Goal: Transaction & Acquisition: Complete application form

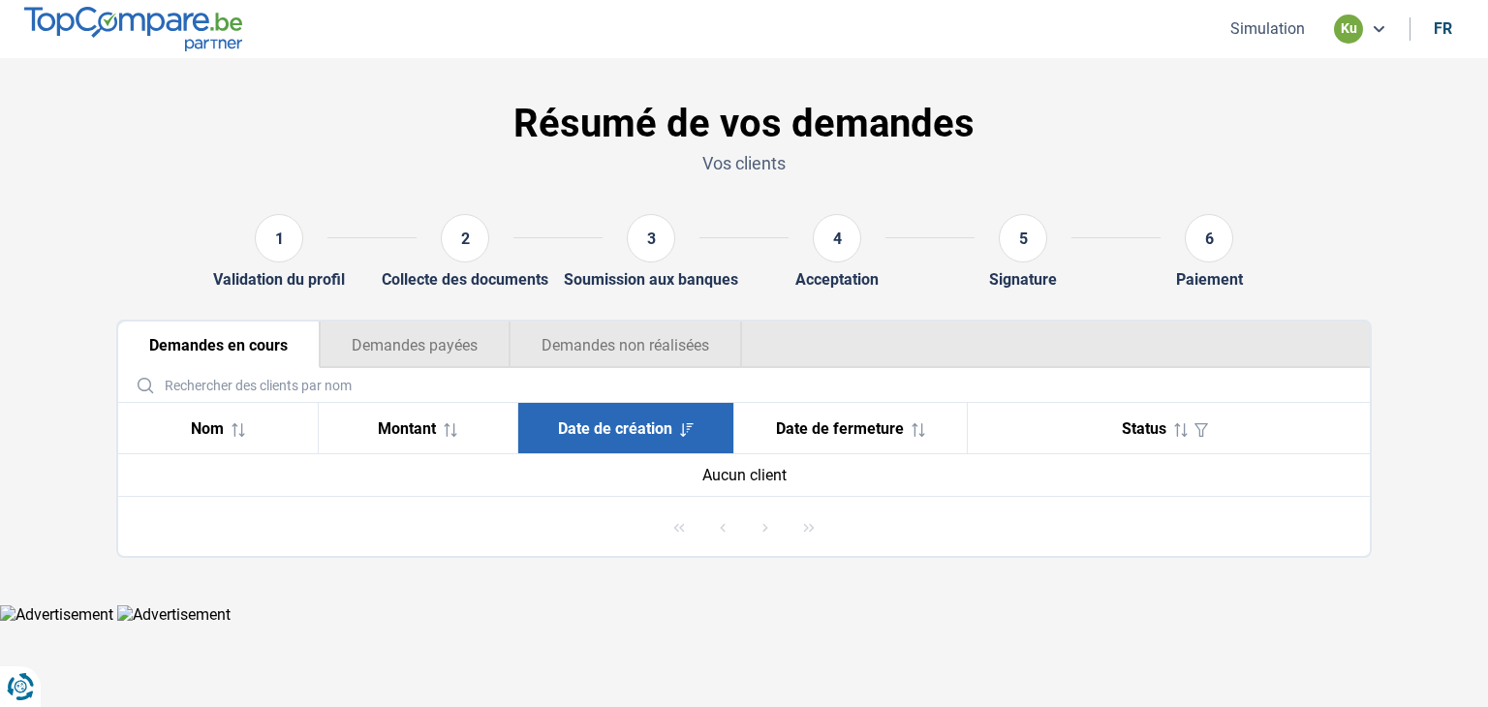
click at [1274, 38] on button "Simulation" at bounding box center [1268, 28] width 86 height 20
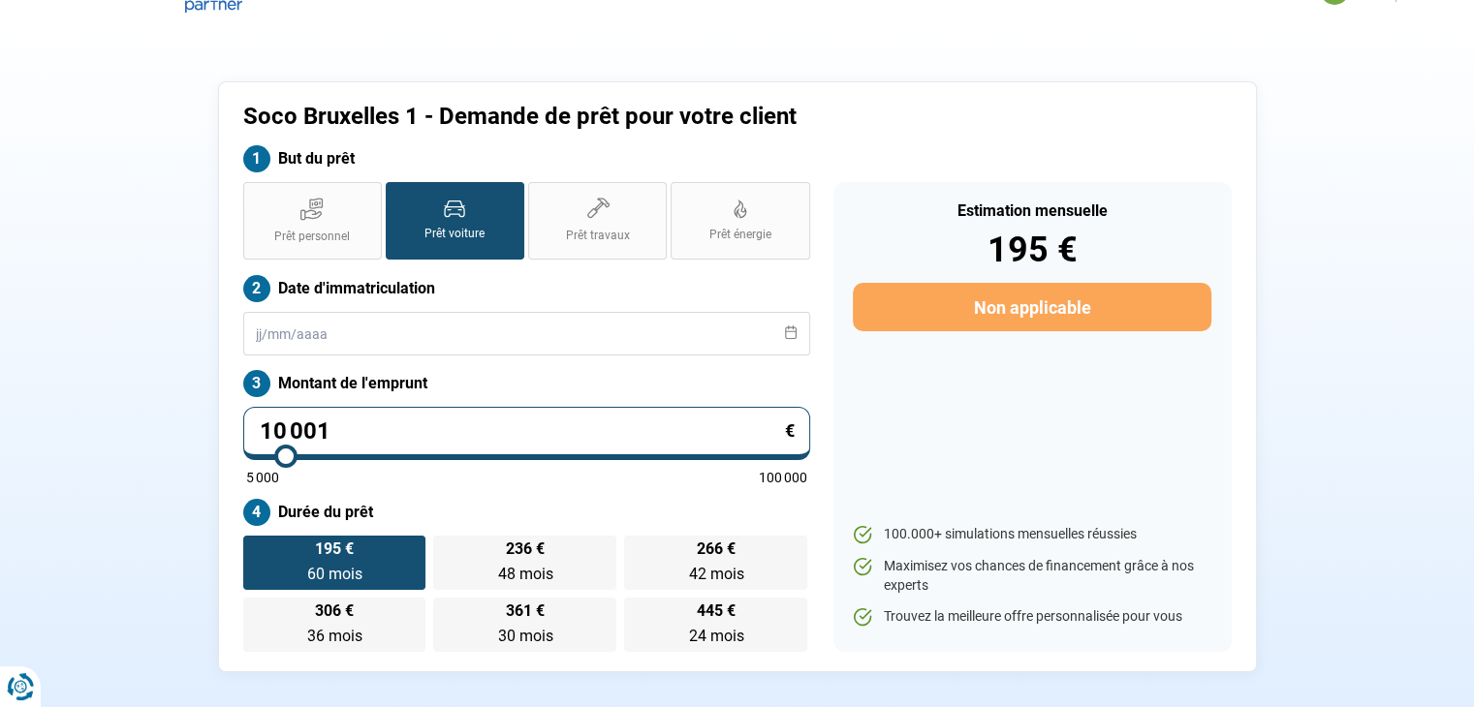
scroll to position [97, 0]
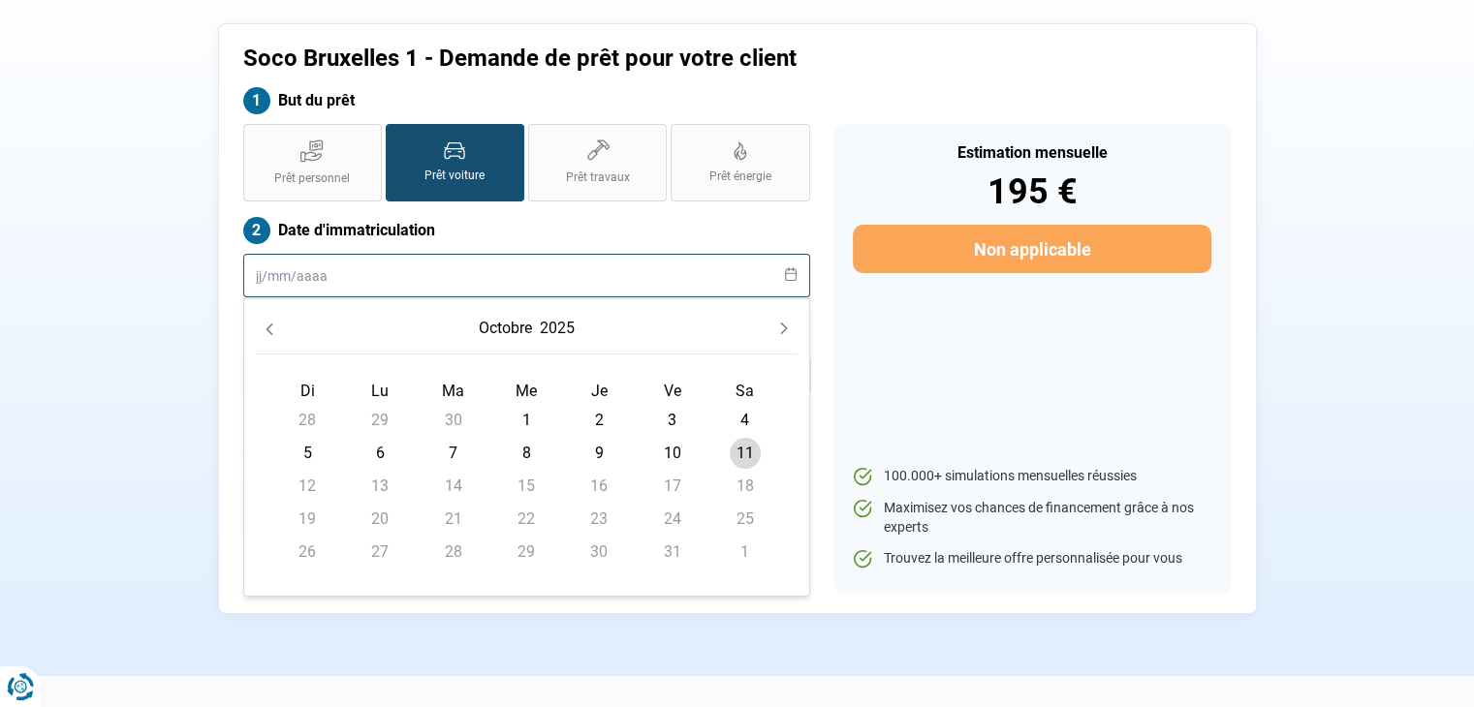
click at [329, 289] on input "text" at bounding box center [526, 276] width 567 height 44
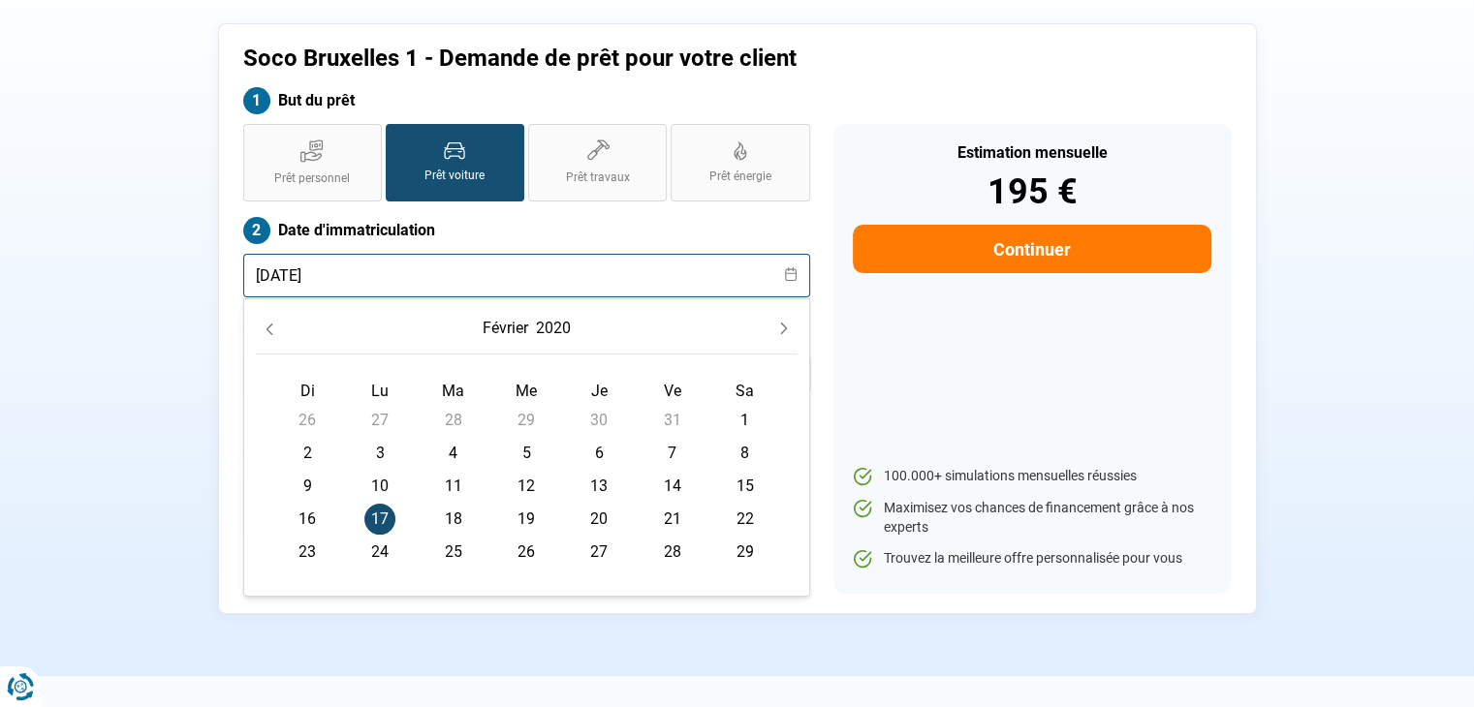
type input "[DATE]"
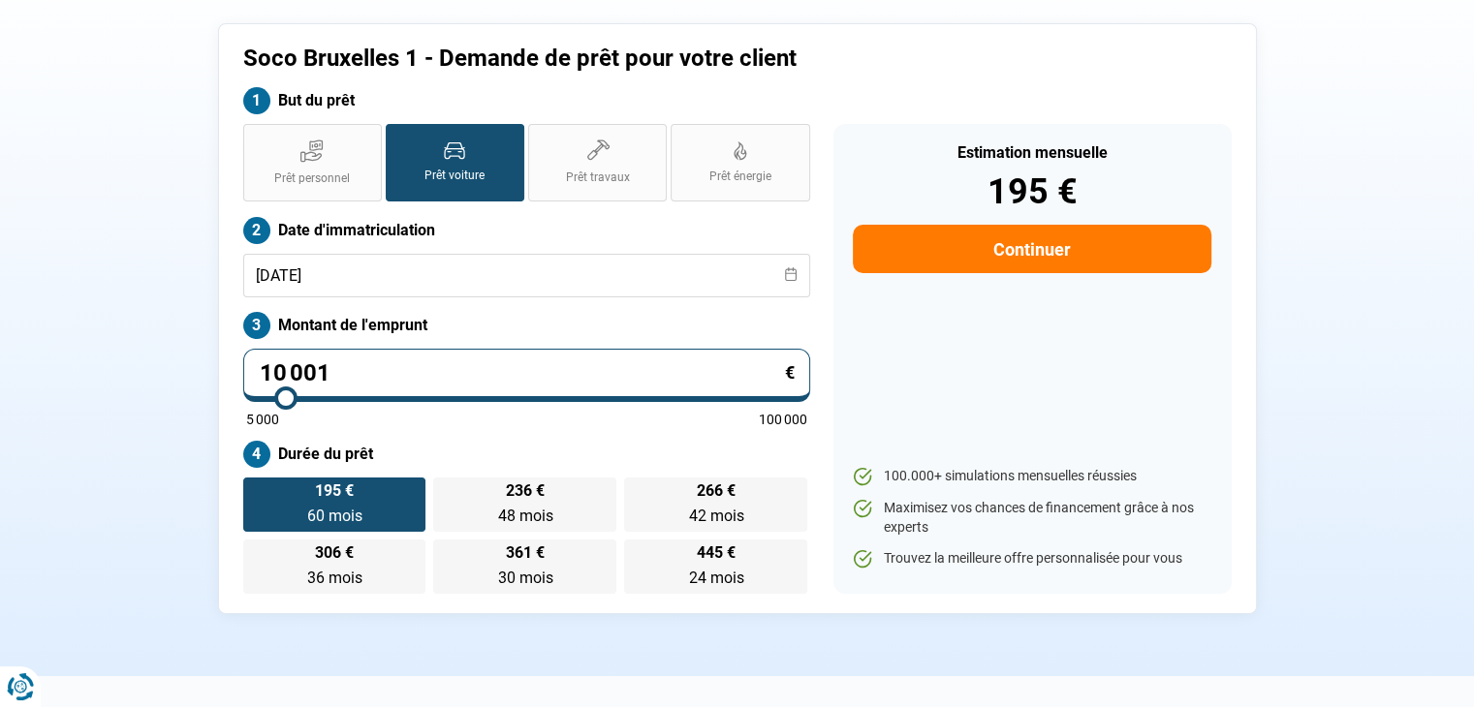
click at [143, 223] on div "Soco [GEOGRAPHIC_DATA] 1 - Demande de prêt pour votre client But du prêt Prêt p…" at bounding box center [737, 318] width 1279 height 591
drag, startPoint x: 337, startPoint y: 376, endPoint x: 212, endPoint y: 369, distance: 125.2
click at [212, 369] on div "Soco [GEOGRAPHIC_DATA] 1 - Demande de prêt pour votre client But du prêt Prêt p…" at bounding box center [737, 318] width 1279 height 591
type input "1"
type input "5000"
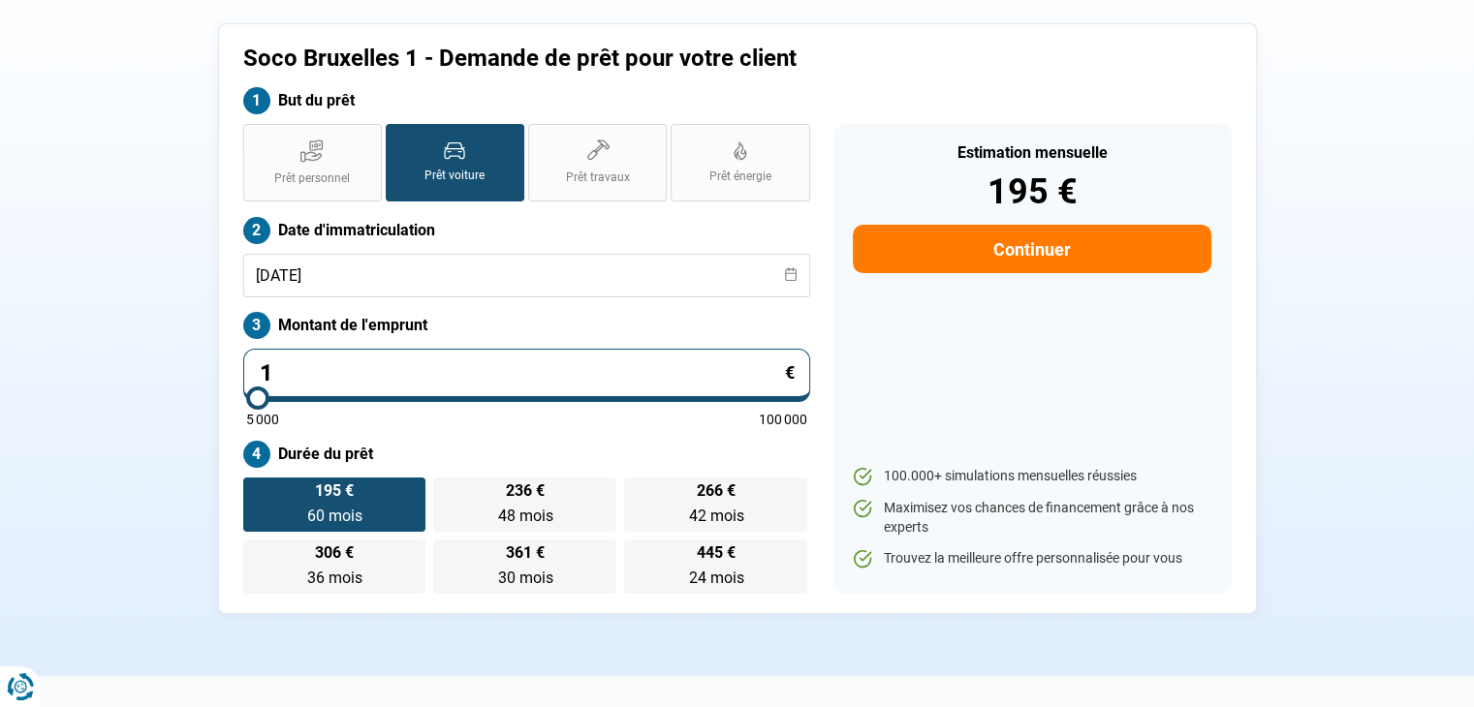
type input "16"
type input "5000"
type input "168"
type input "5000"
type input "1 684"
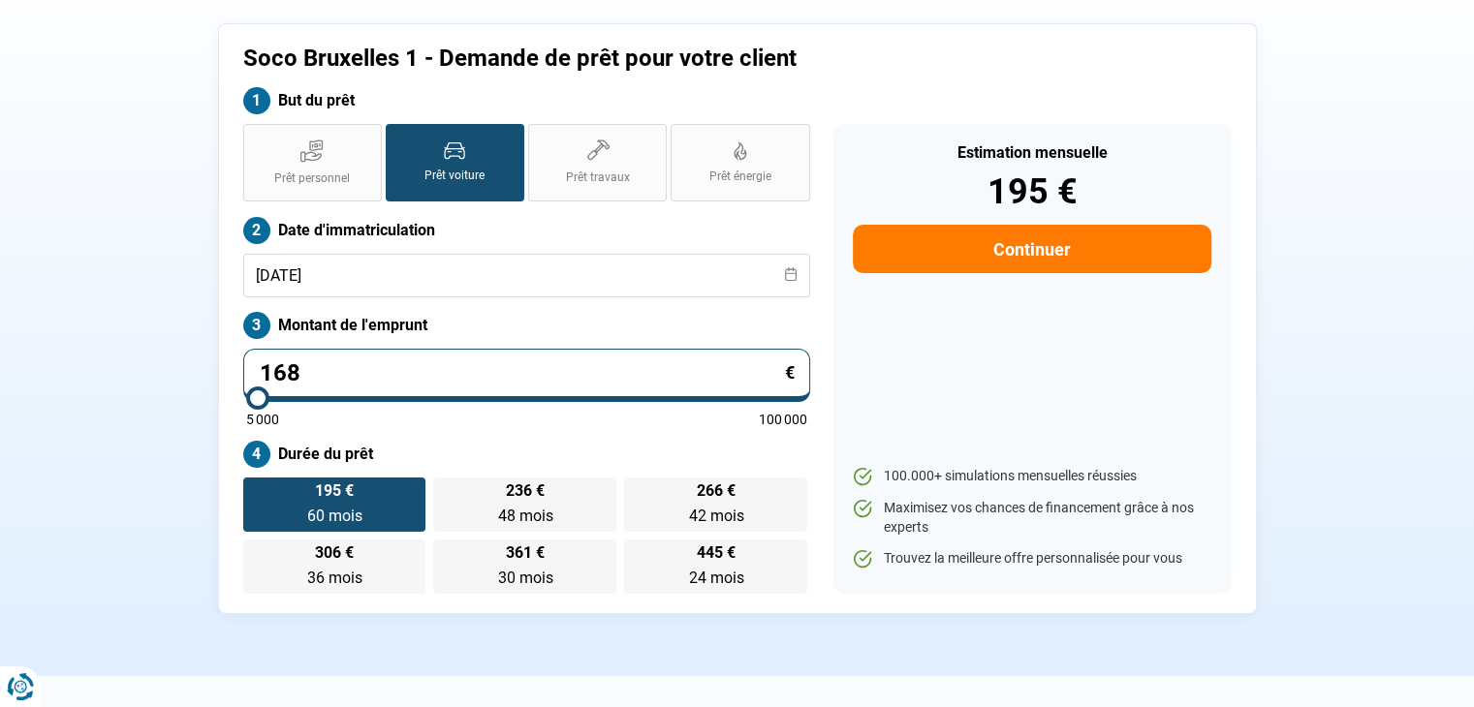
type input "5000"
type input "16 846"
type input "16750"
type input "16 846"
type input "16750"
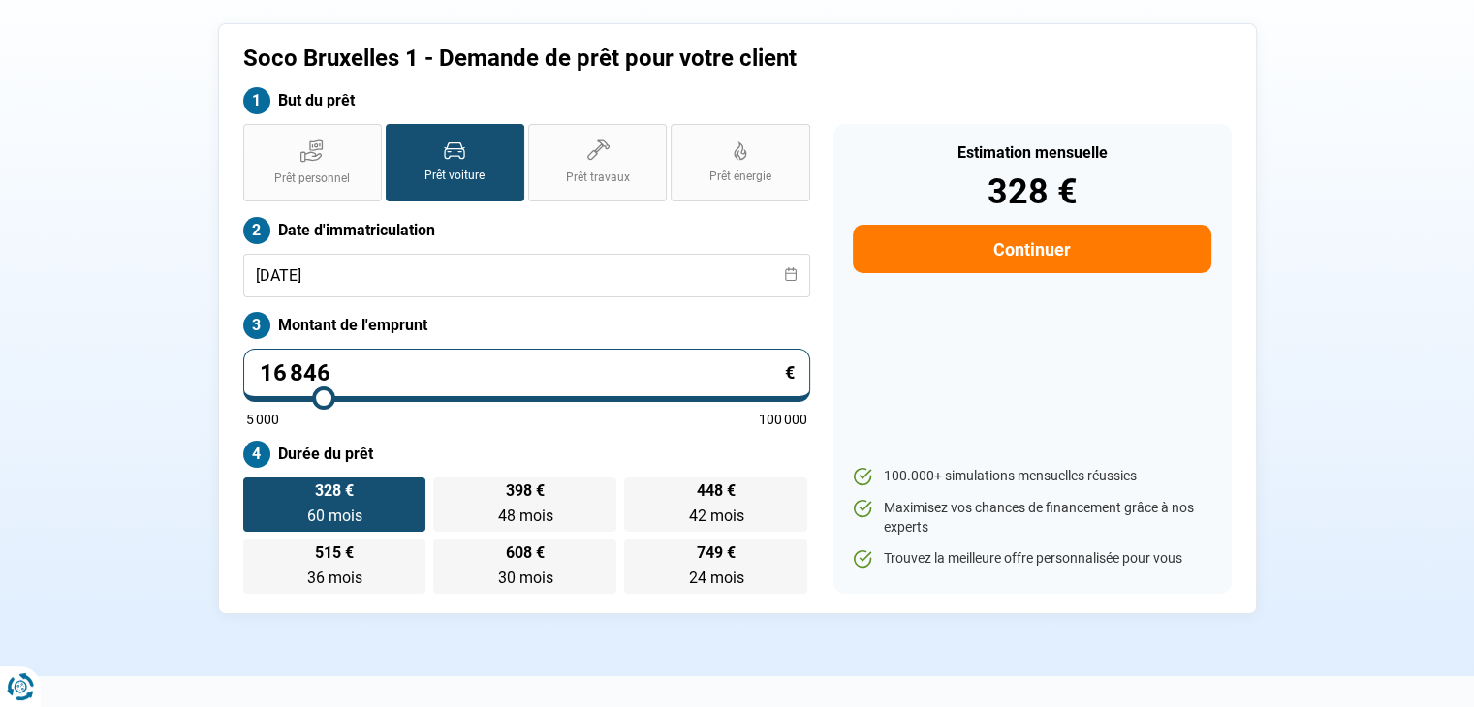
click at [95, 405] on section "Soco [GEOGRAPHIC_DATA] 1 - Demande de prêt pour votre client But du prêt Prêt p…" at bounding box center [737, 318] width 1474 height 715
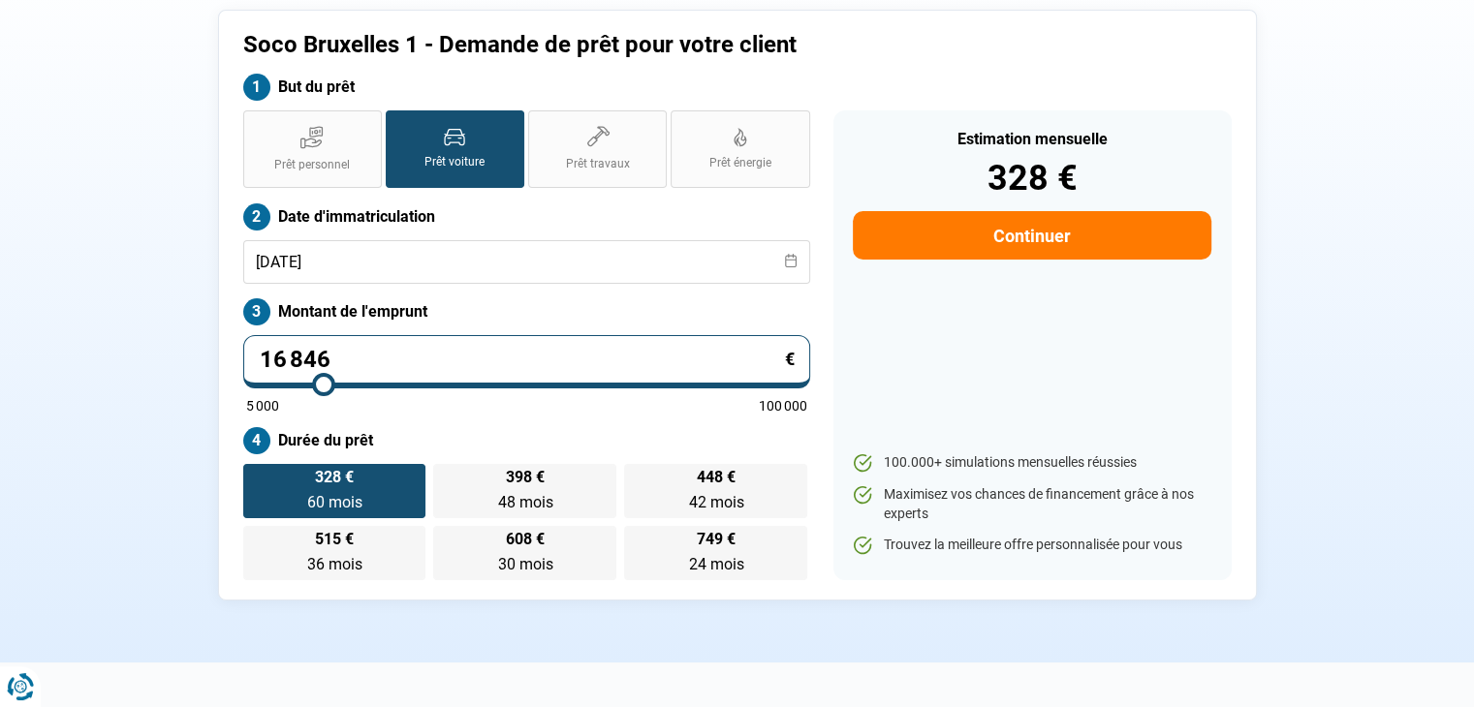
scroll to position [0, 0]
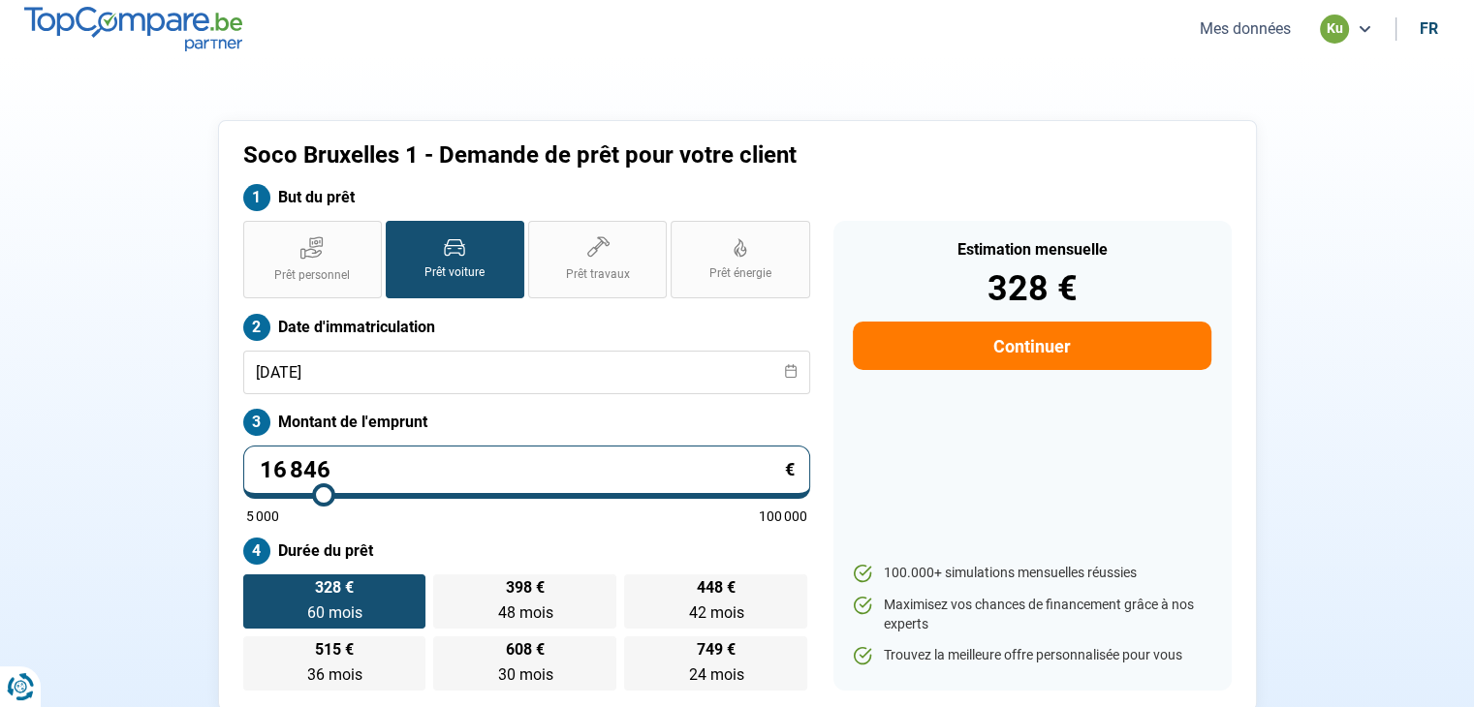
click at [1013, 365] on button "Continuer" at bounding box center [1032, 346] width 358 height 48
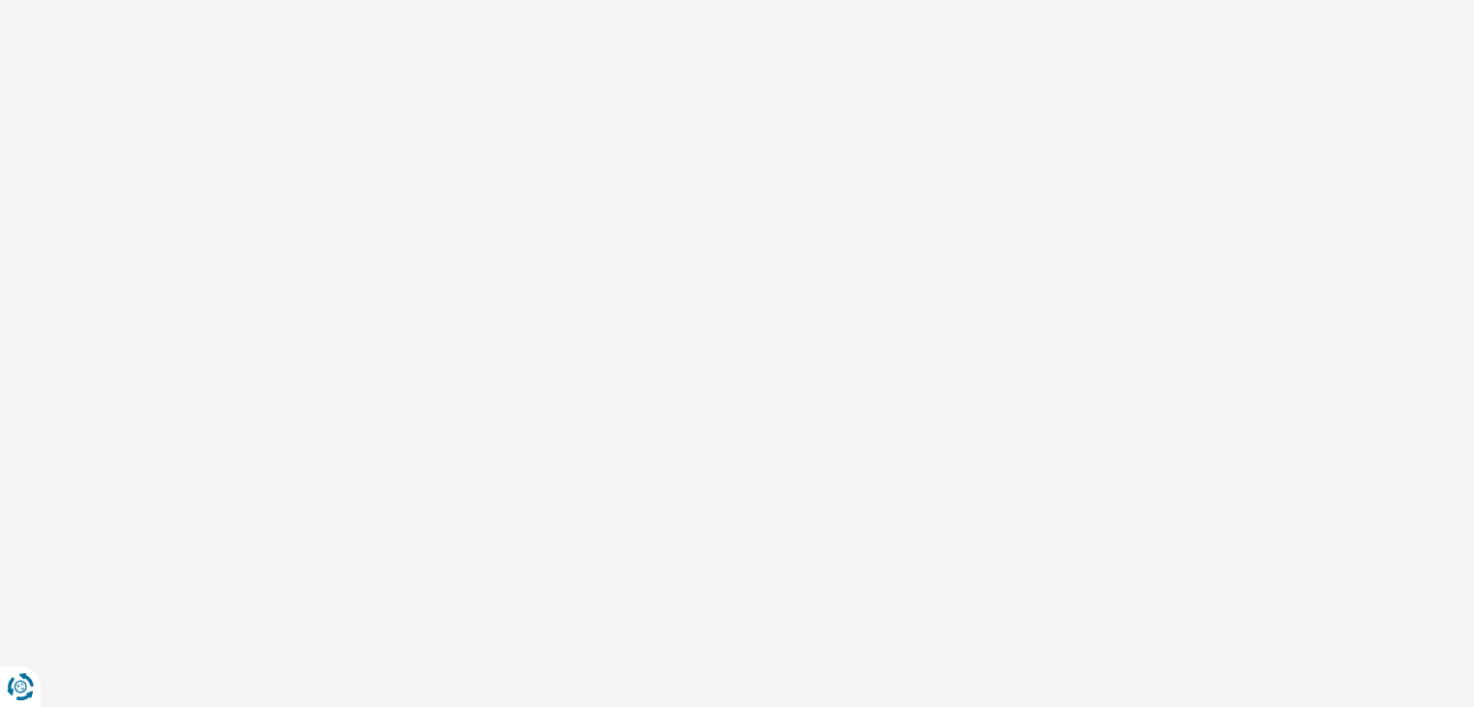
select select "32"
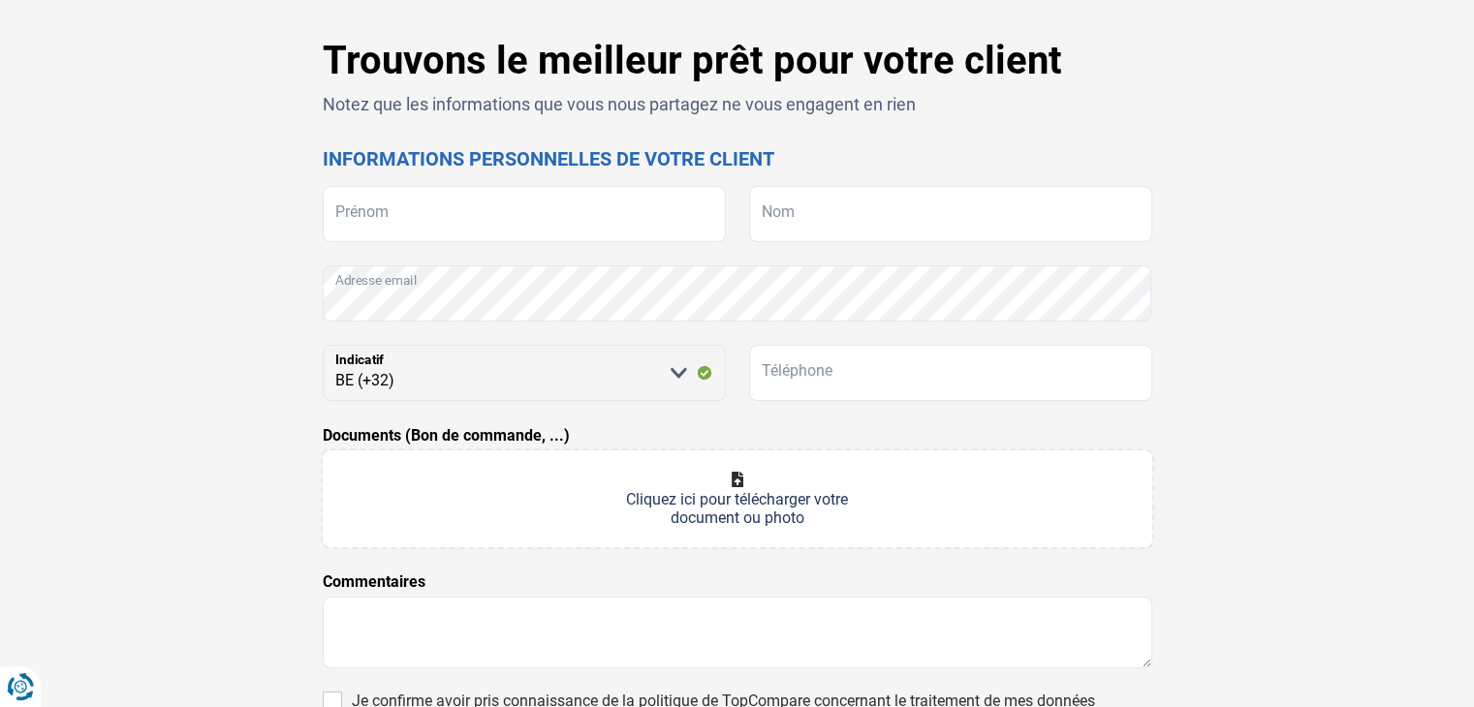
scroll to position [66, 0]
click at [419, 225] on input "Prénom" at bounding box center [524, 215] width 403 height 56
click at [380, 210] on input "Prénom" at bounding box center [524, 215] width 403 height 56
paste input "Wandji"
type input "Wandji"
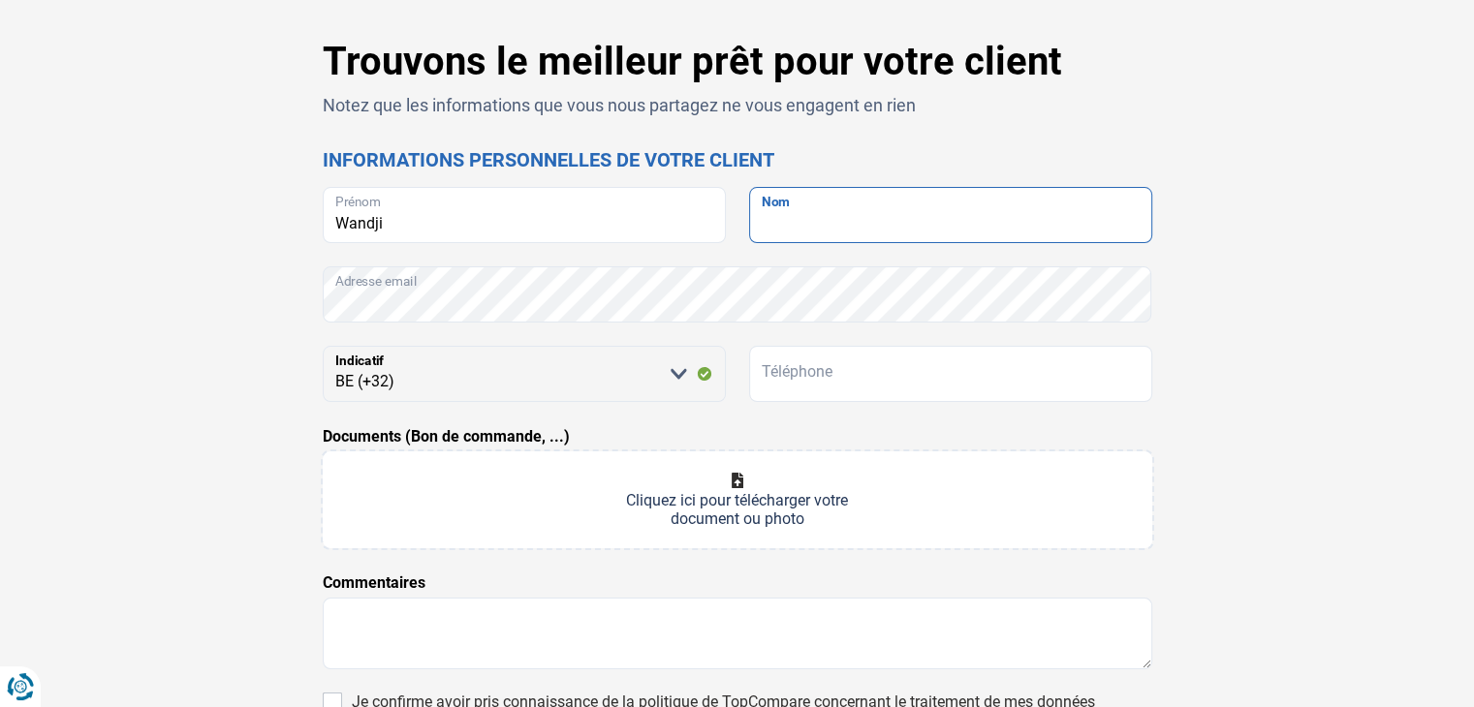
click at [895, 231] on input "Nom" at bounding box center [950, 215] width 403 height 56
type input "[PERSON_NAME]"
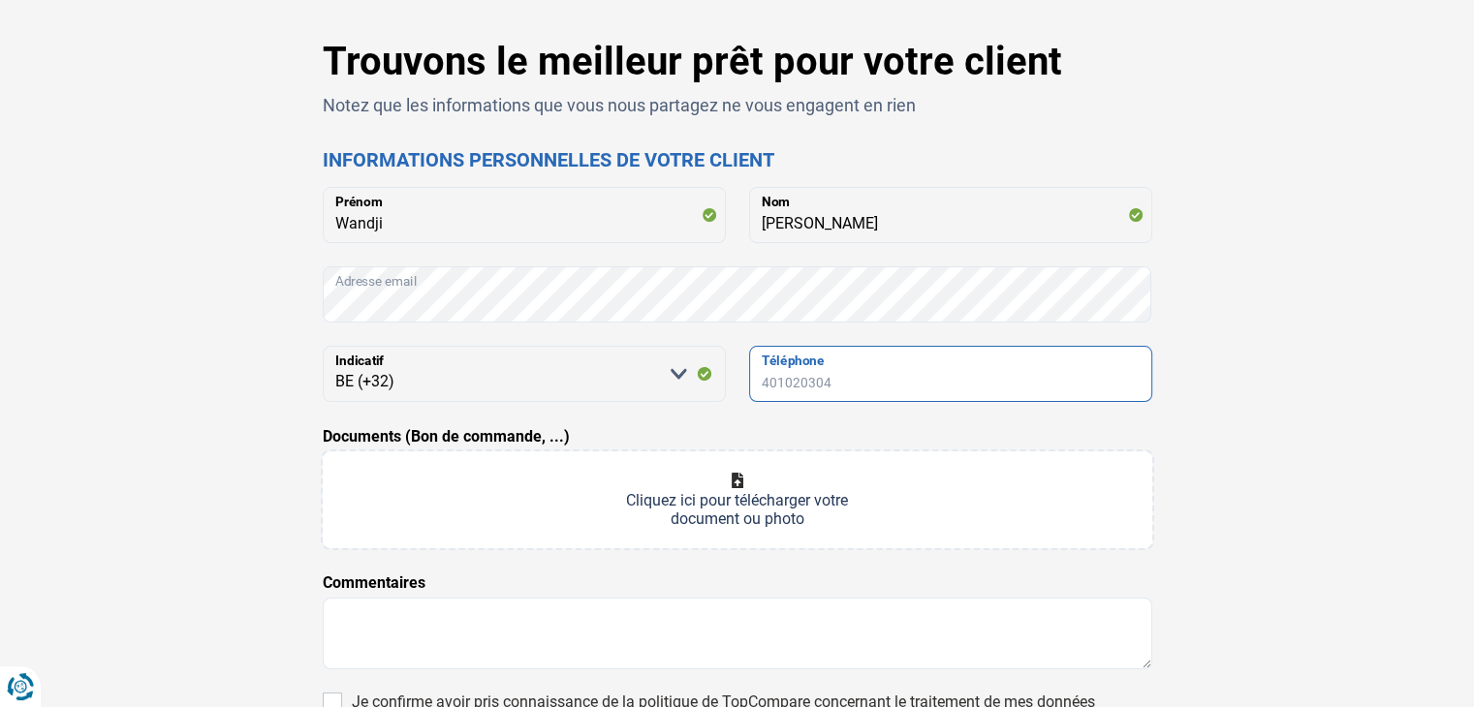
click at [882, 377] on input "Téléphone" at bounding box center [950, 374] width 403 height 56
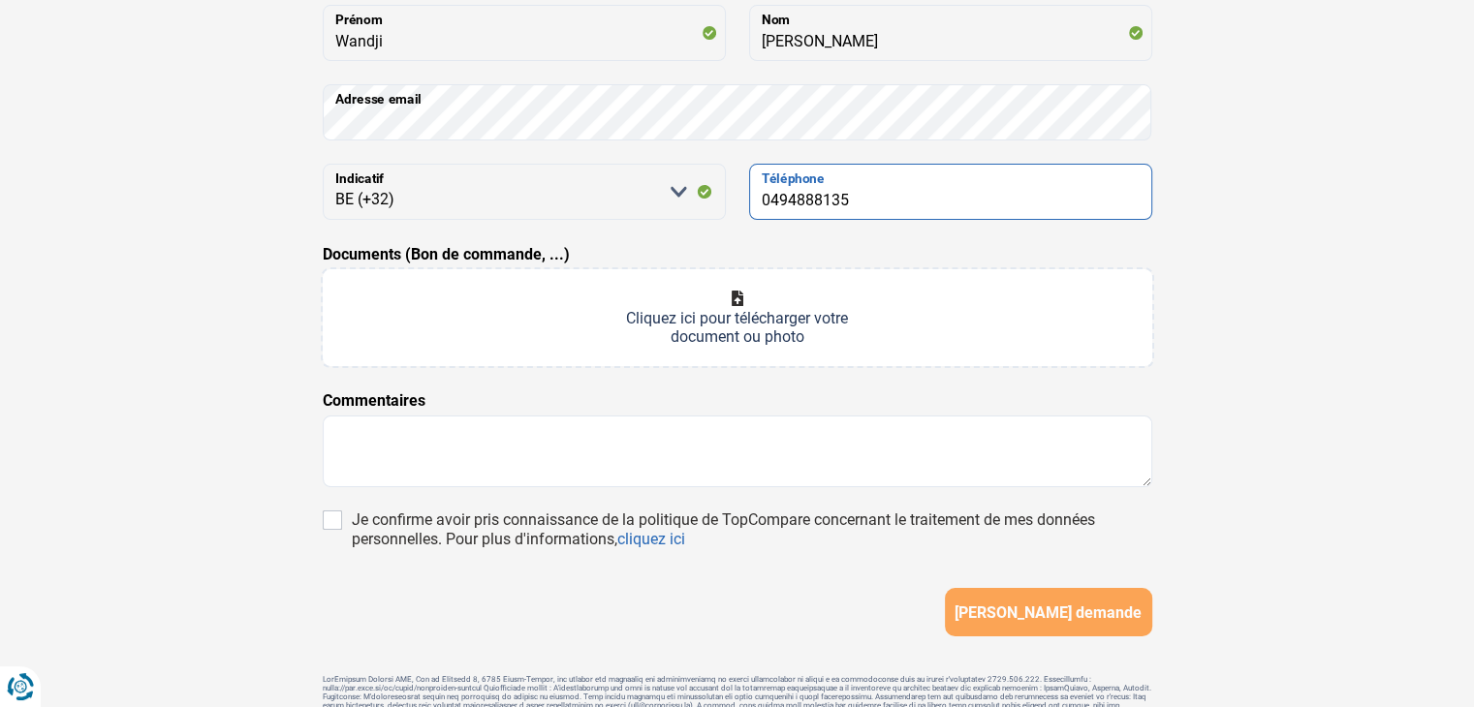
scroll to position [260, 0]
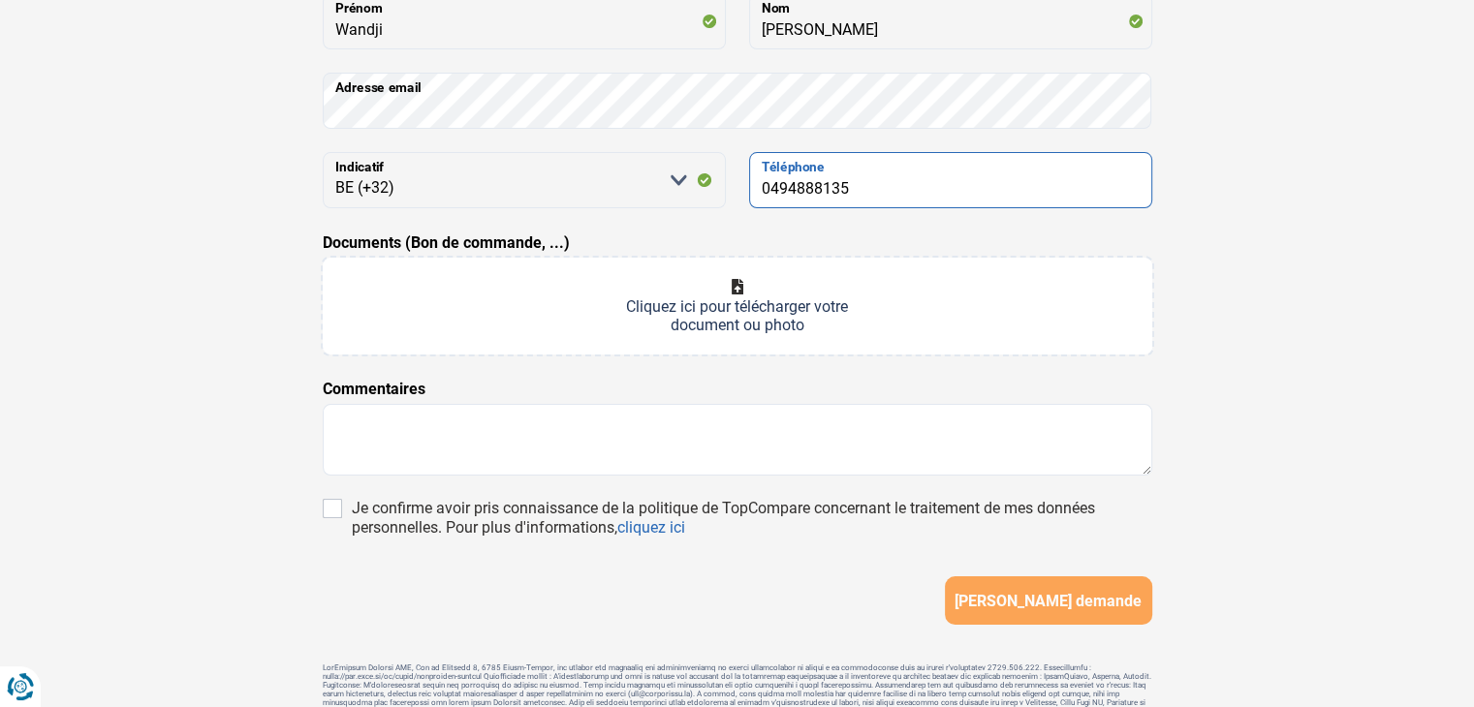
type input "0494888135"
click at [392, 435] on textarea at bounding box center [737, 440] width 829 height 72
drag, startPoint x: 361, startPoint y: 431, endPoint x: 366, endPoint y: 421, distance: 10.8
click at [363, 427] on textarea at bounding box center [737, 440] width 829 height 72
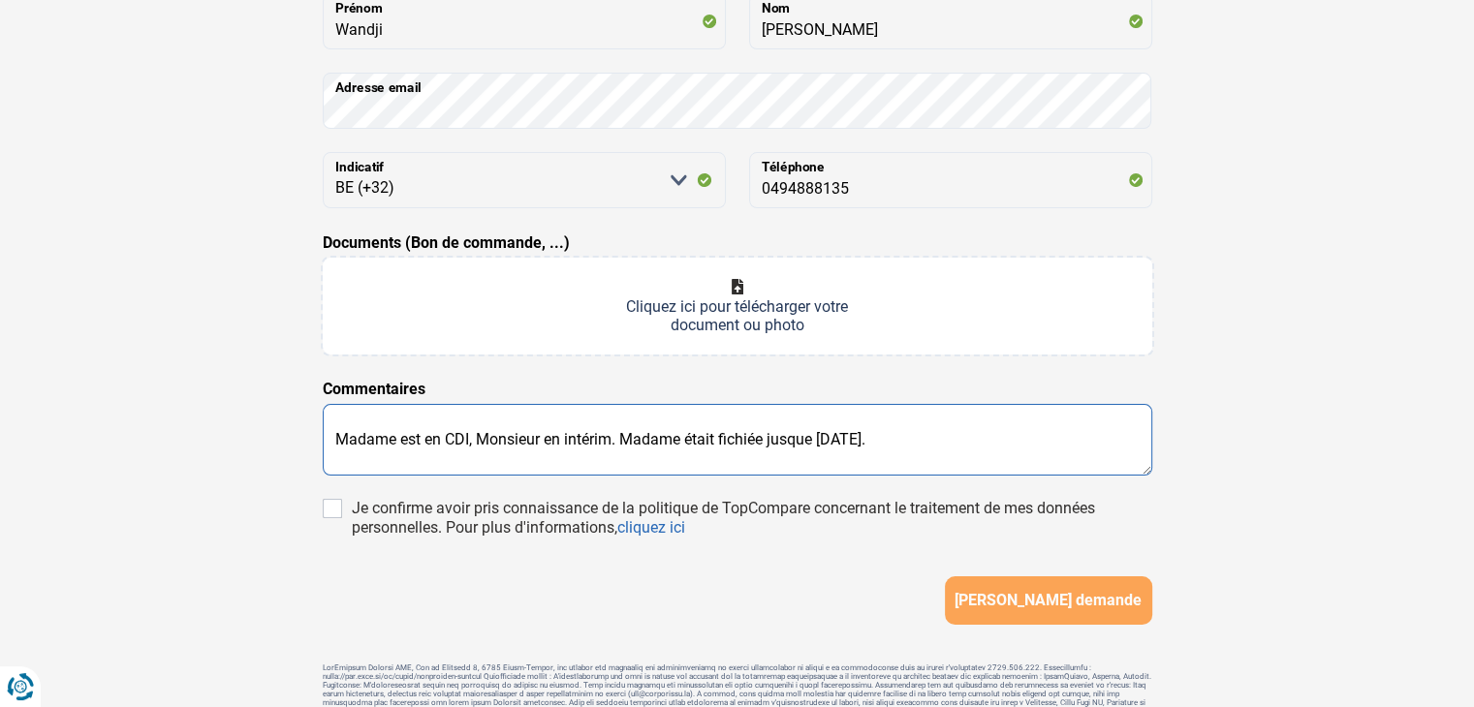
click at [890, 433] on textarea "Madame est en CDI, Monsieur en intérim. Madame était fichiée jusque [DATE]." at bounding box center [737, 440] width 829 height 72
drag, startPoint x: 887, startPoint y: 439, endPoint x: 892, endPoint y: 413, distance: 26.6
click at [889, 435] on textarea "Madame est en CDI, Monsieur en intérim. Madame était fichiée jusque [DATE]." at bounding box center [737, 440] width 829 height 72
type textarea "Madame est en CDI, Monsieur en intérim. Madame était fichiée jusque [DATE]."
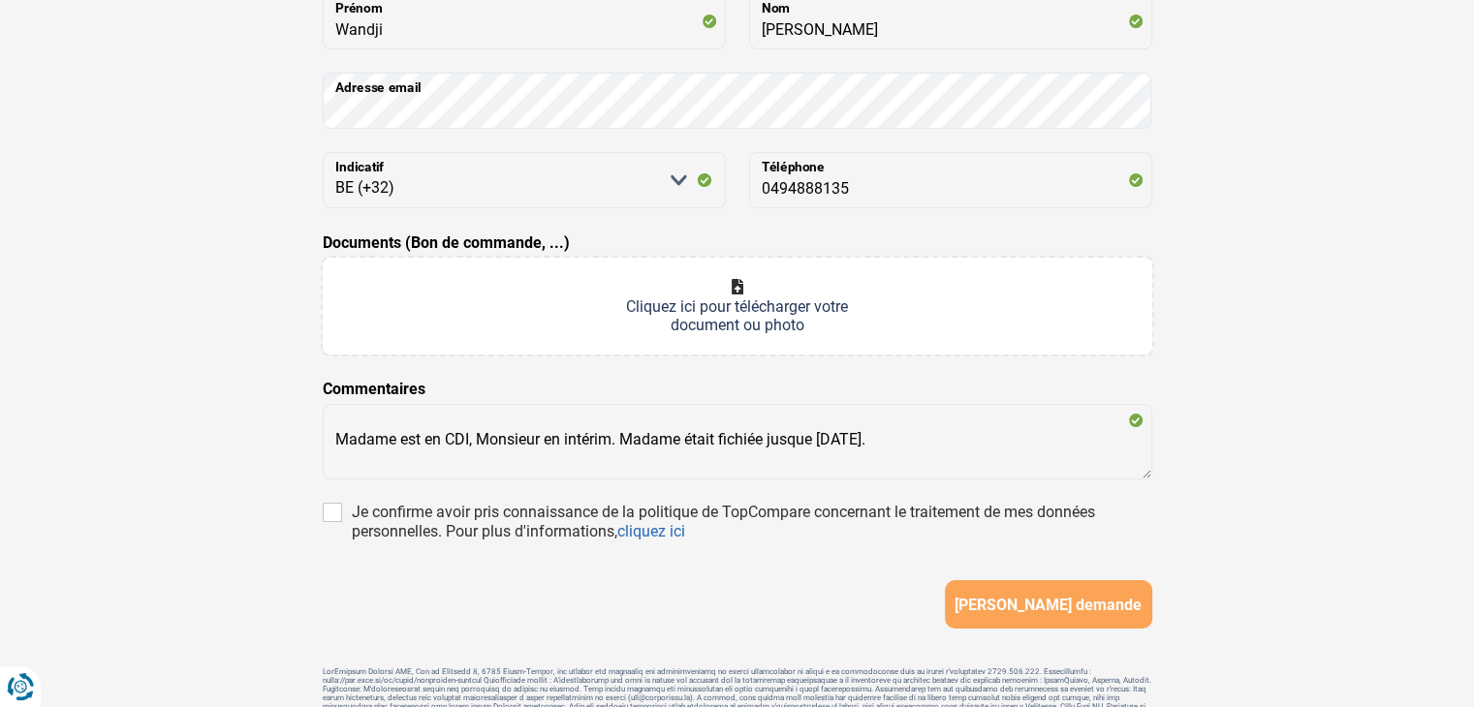
click at [752, 291] on input "Documents (Bon de commande, ...)" at bounding box center [737, 306] width 829 height 97
type input "C:\fakepath\Capture d'écran [DATE] 163652.png"
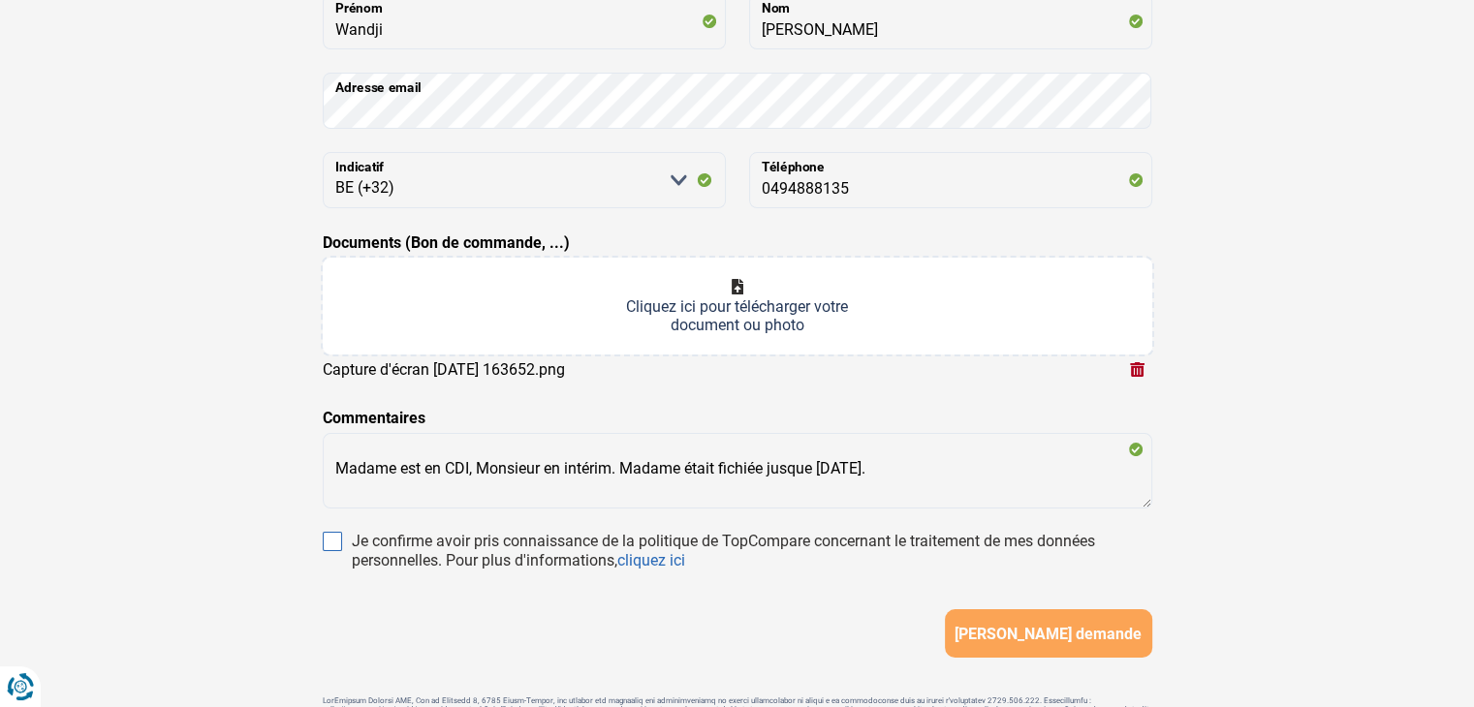
click at [333, 544] on input "Je confirme avoir pris connaissance de la politique de TopCompare concernant le…" at bounding box center [332, 541] width 19 height 19
checkbox input "true"
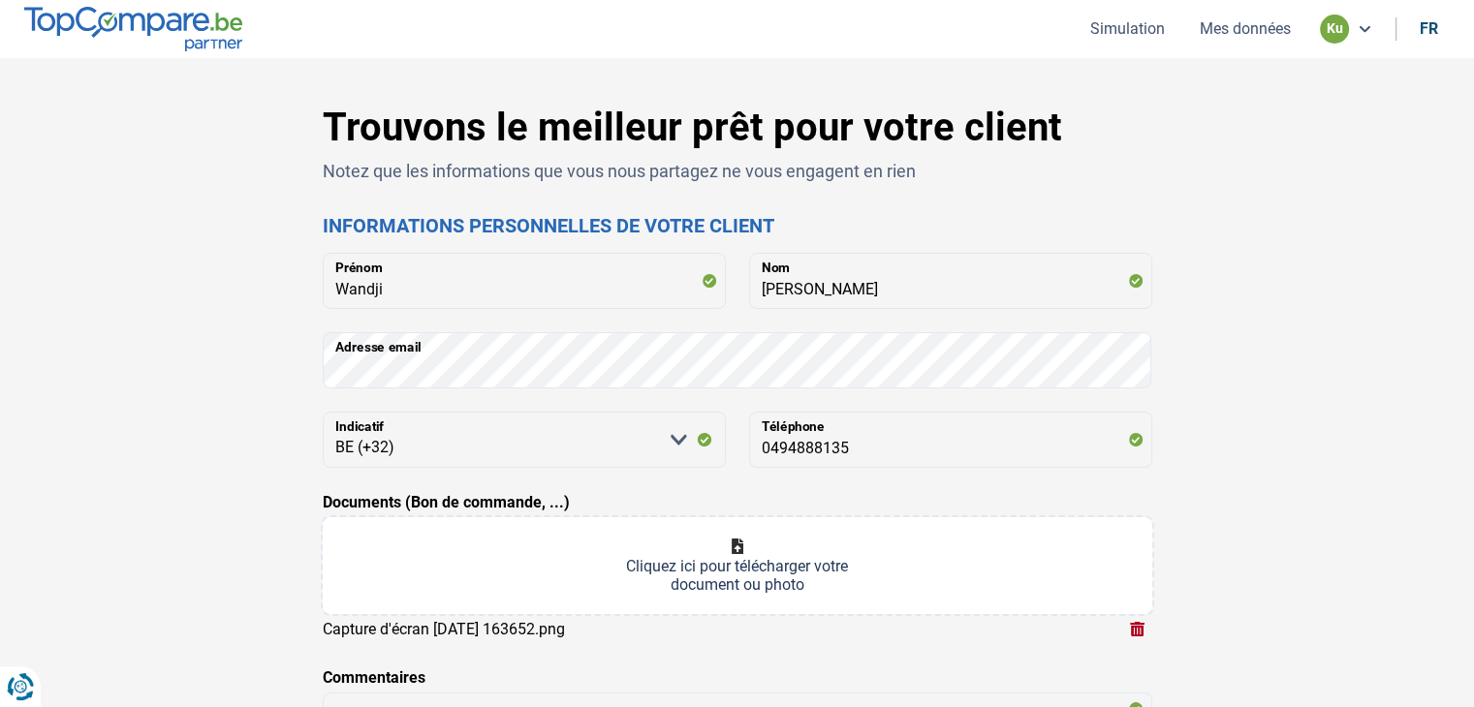
scroll to position [390, 0]
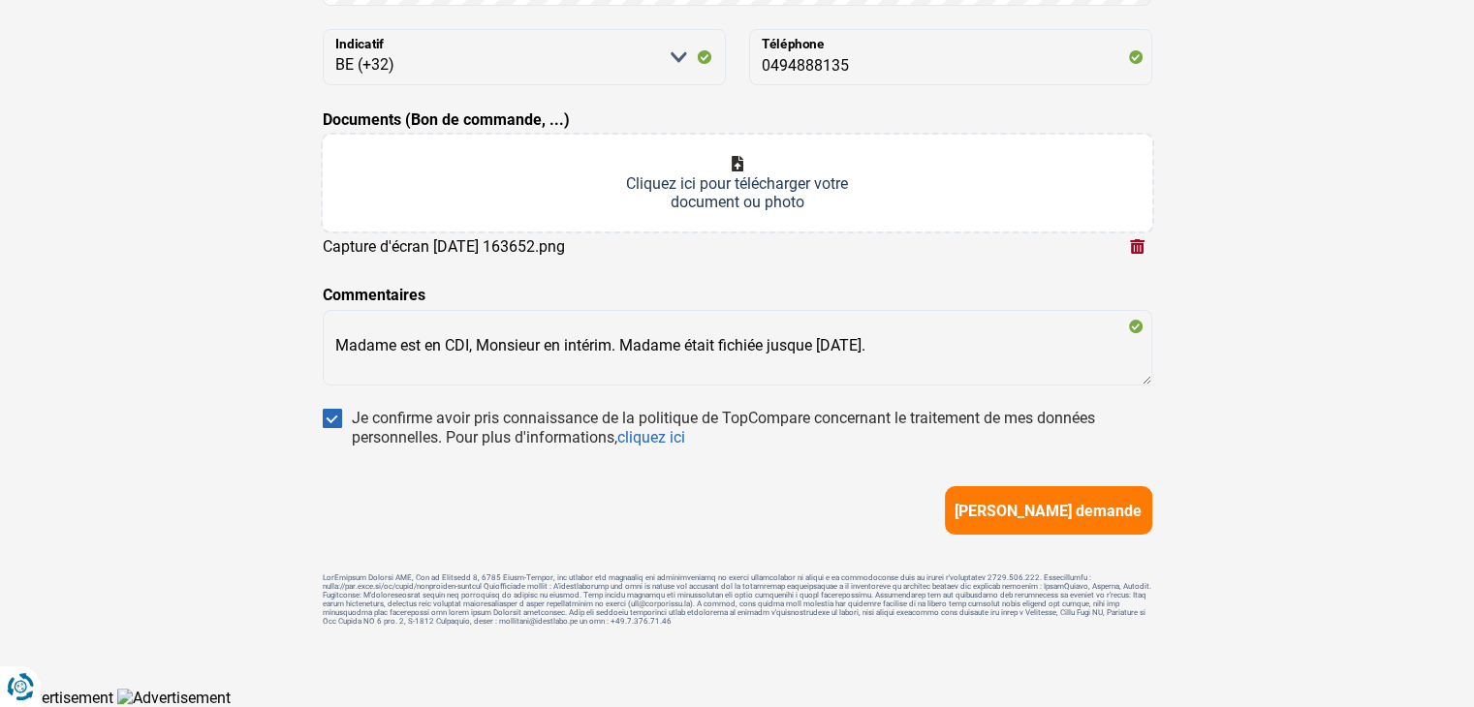
click at [1097, 502] on span "[PERSON_NAME] demande" at bounding box center [1047, 511] width 187 height 18
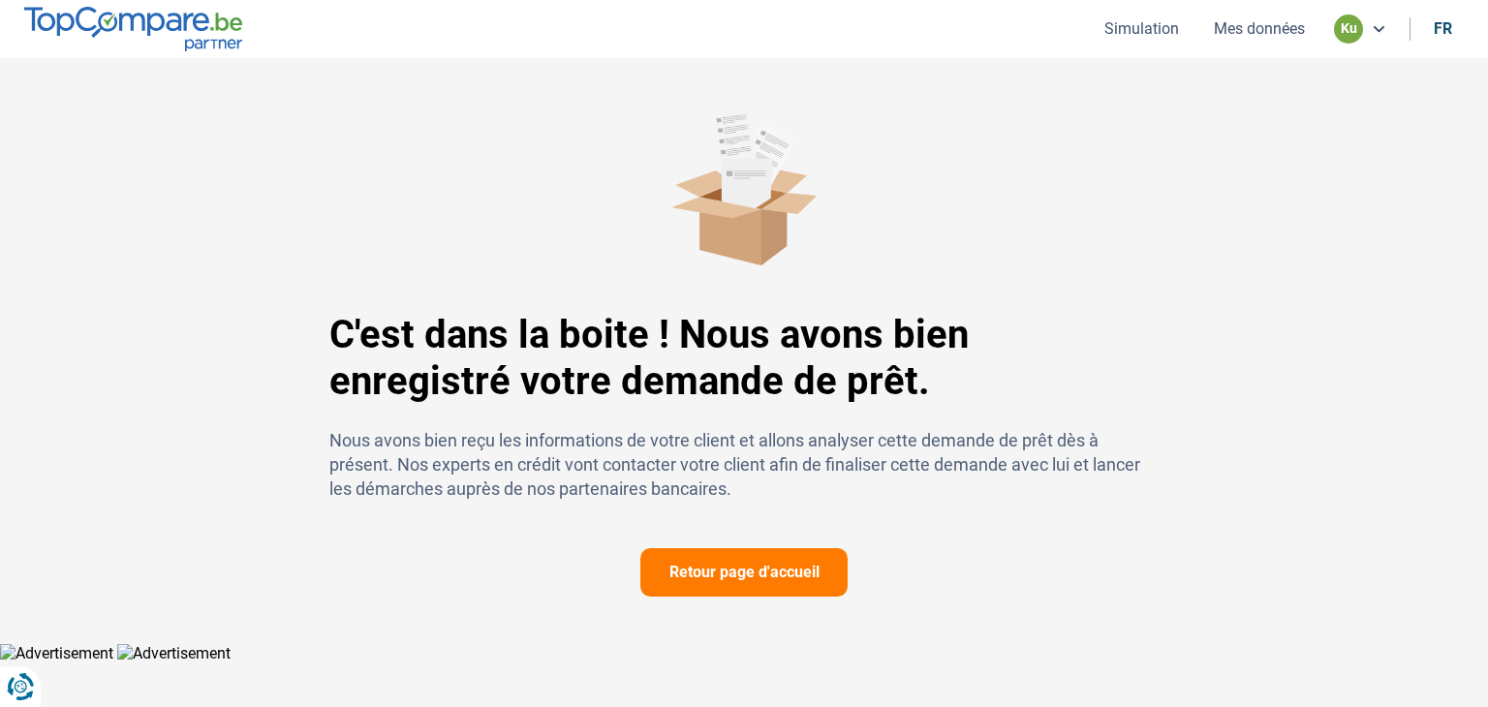
click at [776, 571] on button "Retour page d'accueil" at bounding box center [743, 572] width 207 height 48
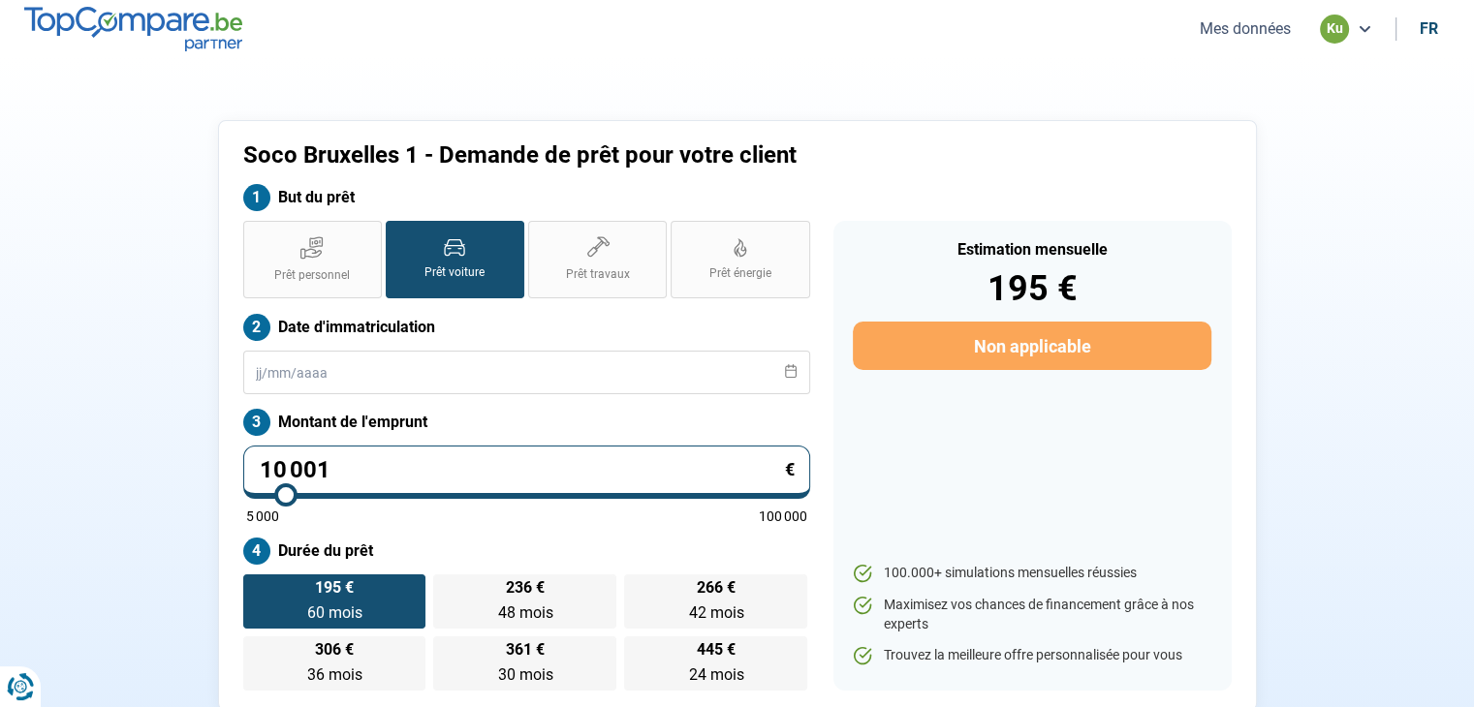
click at [202, 32] on img at bounding box center [133, 29] width 218 height 44
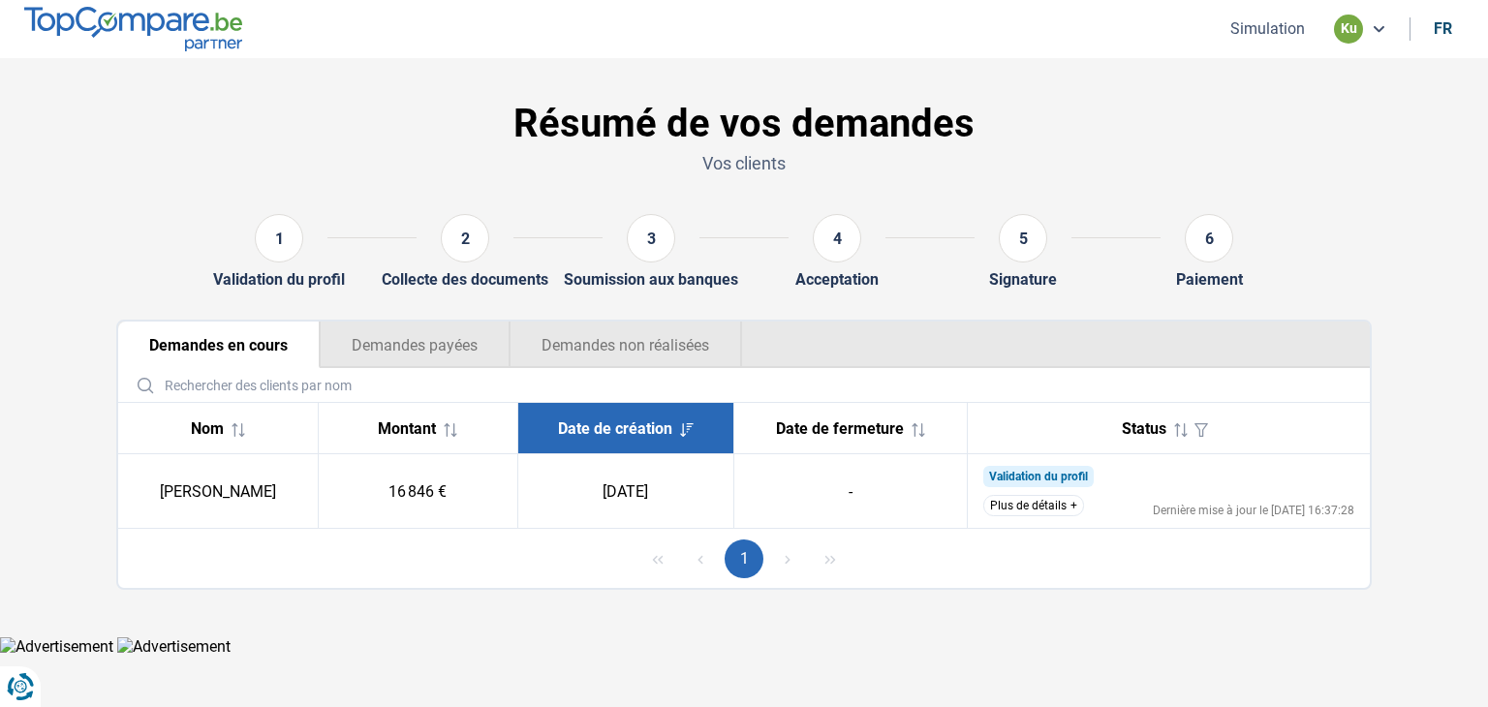
click at [407, 498] on td "16 846 €" at bounding box center [418, 491] width 200 height 75
